Goal: Task Accomplishment & Management: Complete application form

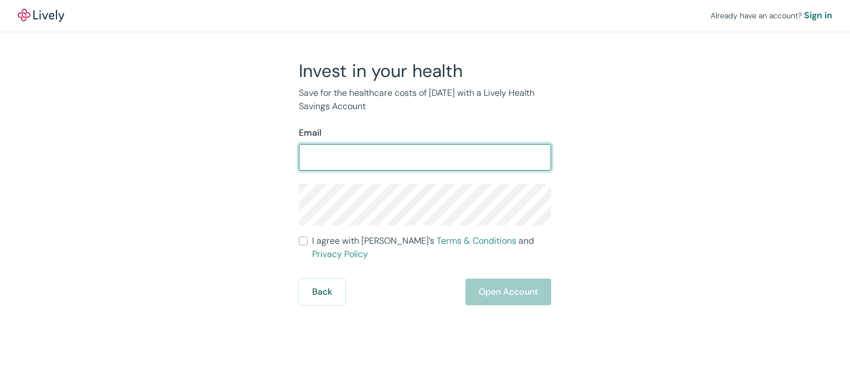
click at [304, 245] on form "Email ​ I agree with Lively’s Terms & Conditions and Privacy Policy Back Open A…" at bounding box center [425, 215] width 252 height 179
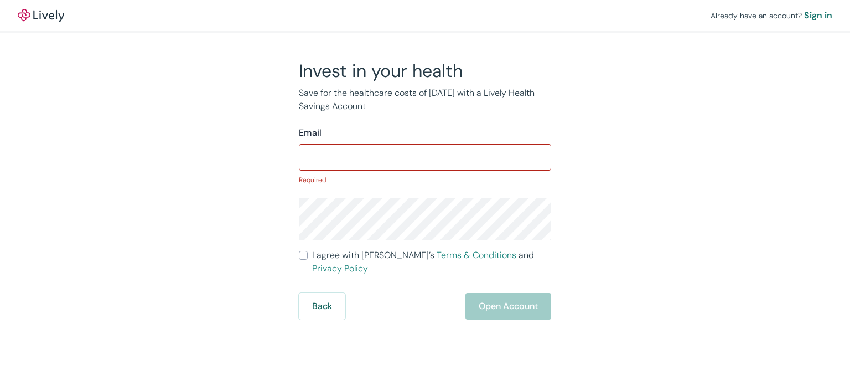
click at [307, 260] on input "I agree with Lively’s Terms & Conditions and Privacy Policy" at bounding box center [303, 255] width 9 height 9
checkbox input "true"
click at [356, 161] on input "Email" at bounding box center [425, 157] width 252 height 22
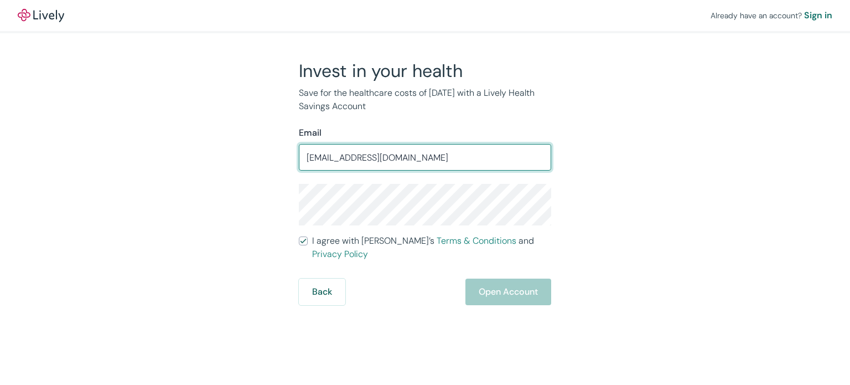
type input "[EMAIL_ADDRESS][DOMAIN_NAME]"
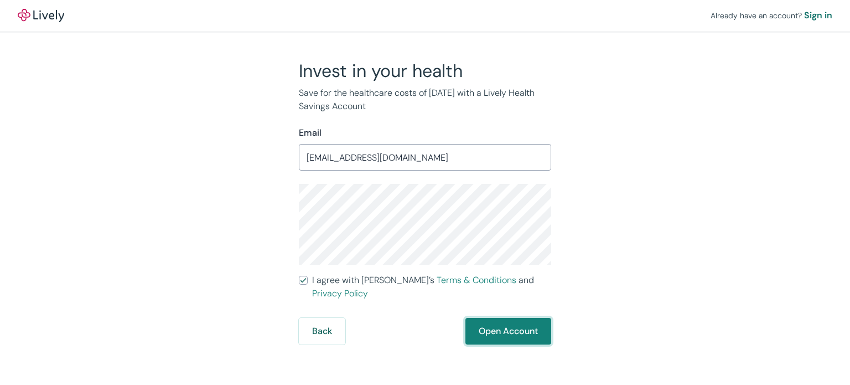
click at [485, 320] on button "Open Account" at bounding box center [508, 331] width 86 height 27
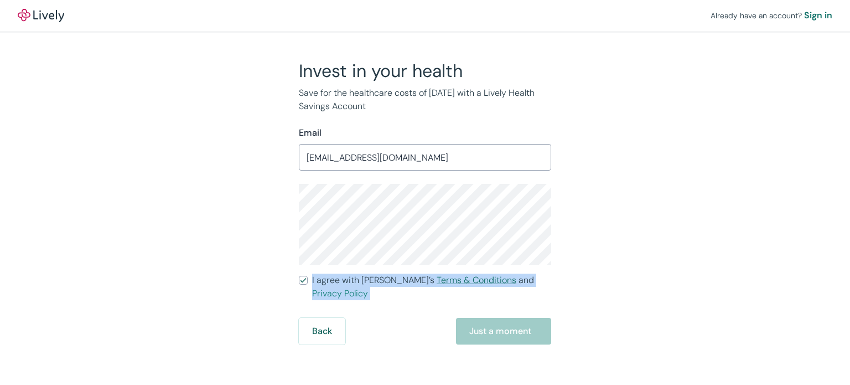
click at [429, 230] on form "Email [EMAIL_ADDRESS][DOMAIN_NAME] ​ I agree with [PERSON_NAME]’s Terms & Condi…" at bounding box center [425, 235] width 252 height 218
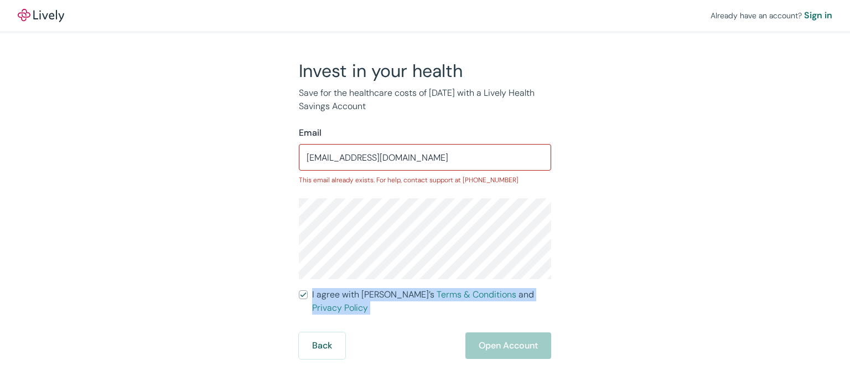
click at [603, 269] on div "Invest in your health Save for the healthcare costs of [DATE] with a Lively Hea…" at bounding box center [418, 209] width 531 height 299
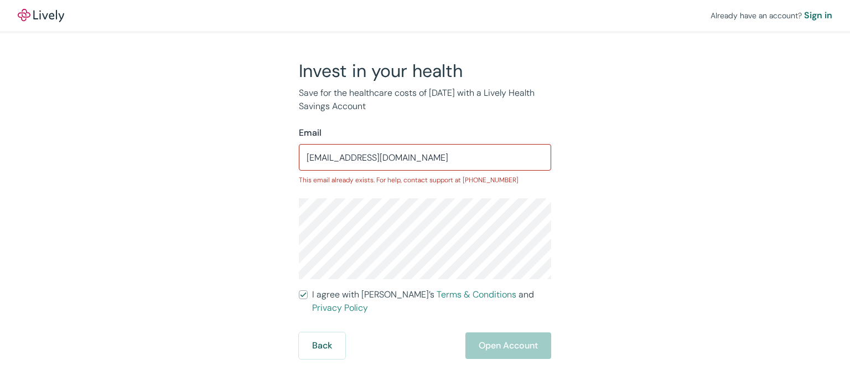
click at [508, 332] on div "Back Open Account" at bounding box center [425, 345] width 252 height 27
click at [826, 15] on div "Sign in" at bounding box center [818, 15] width 28 height 13
